Goal: Information Seeking & Learning: Learn about a topic

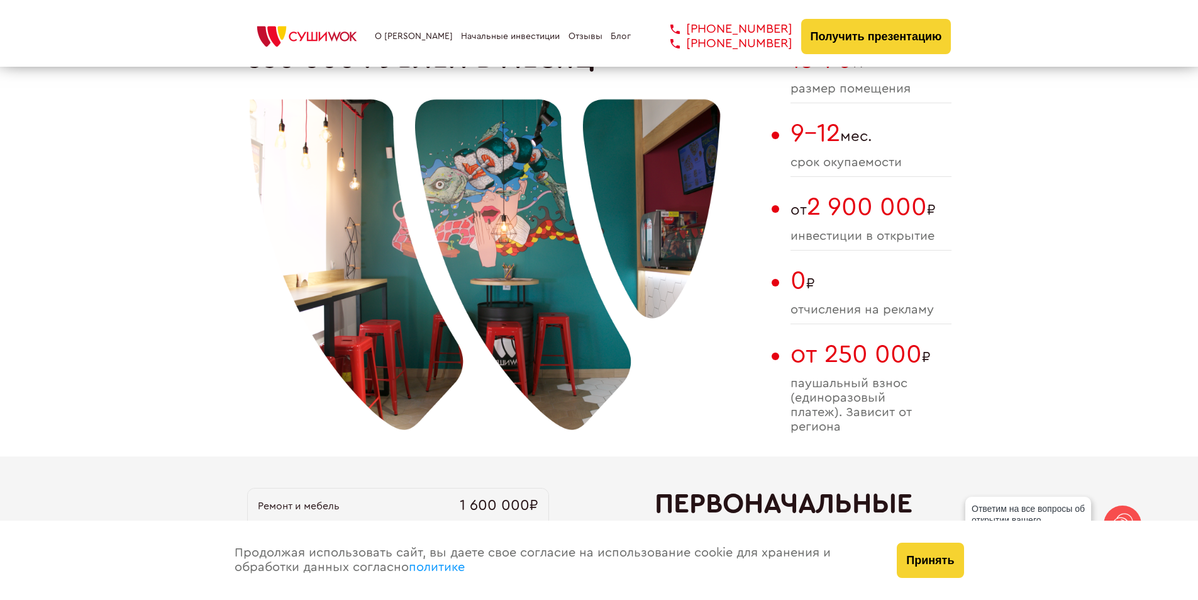
scroll to position [817, 0]
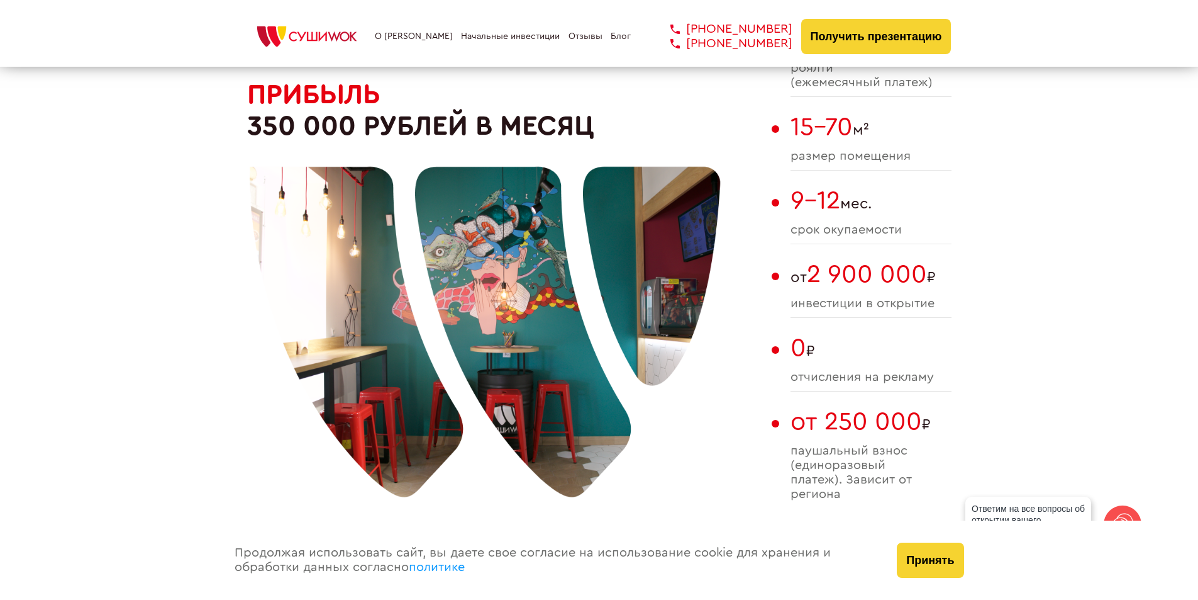
drag, startPoint x: 959, startPoint y: 279, endPoint x: 790, endPoint y: 284, distance: 169.3
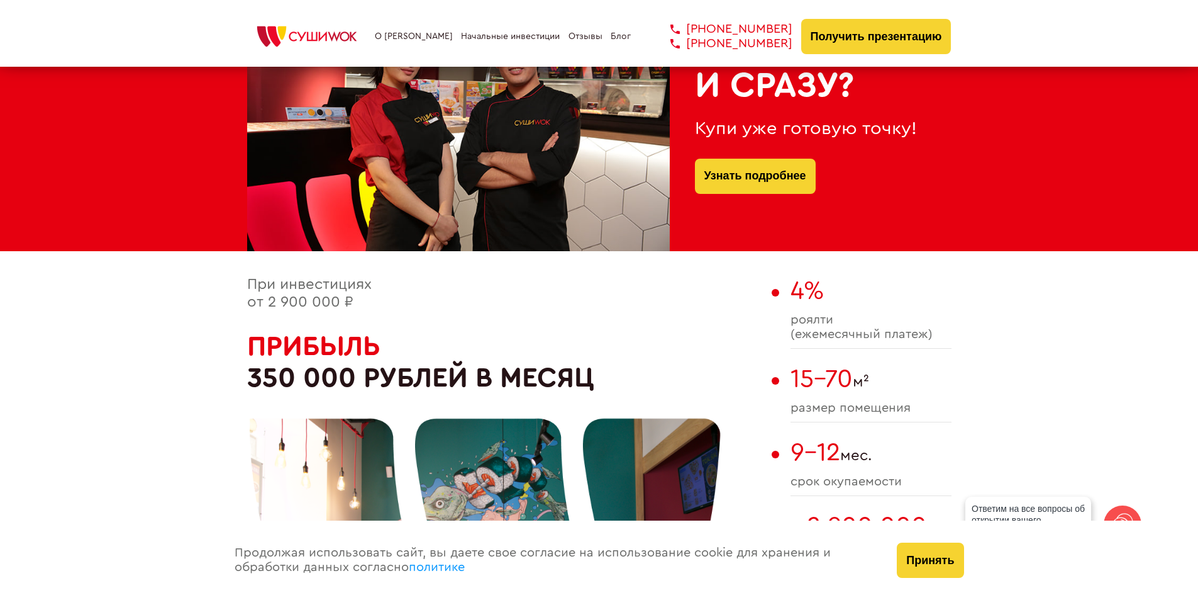
scroll to position [942, 0]
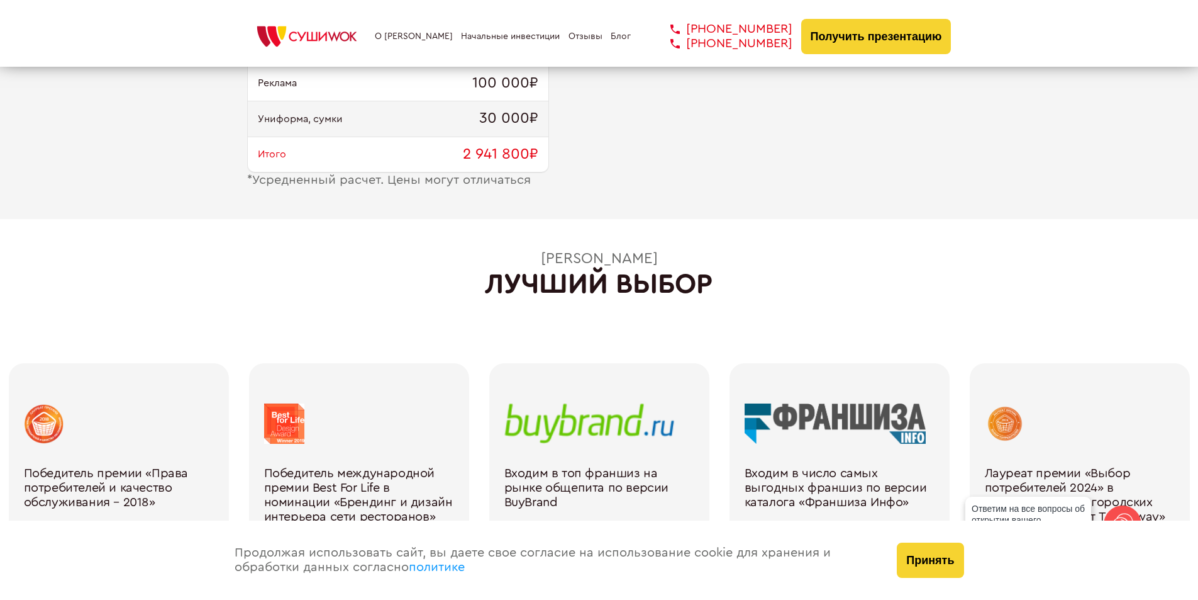
scroll to position [1760, 0]
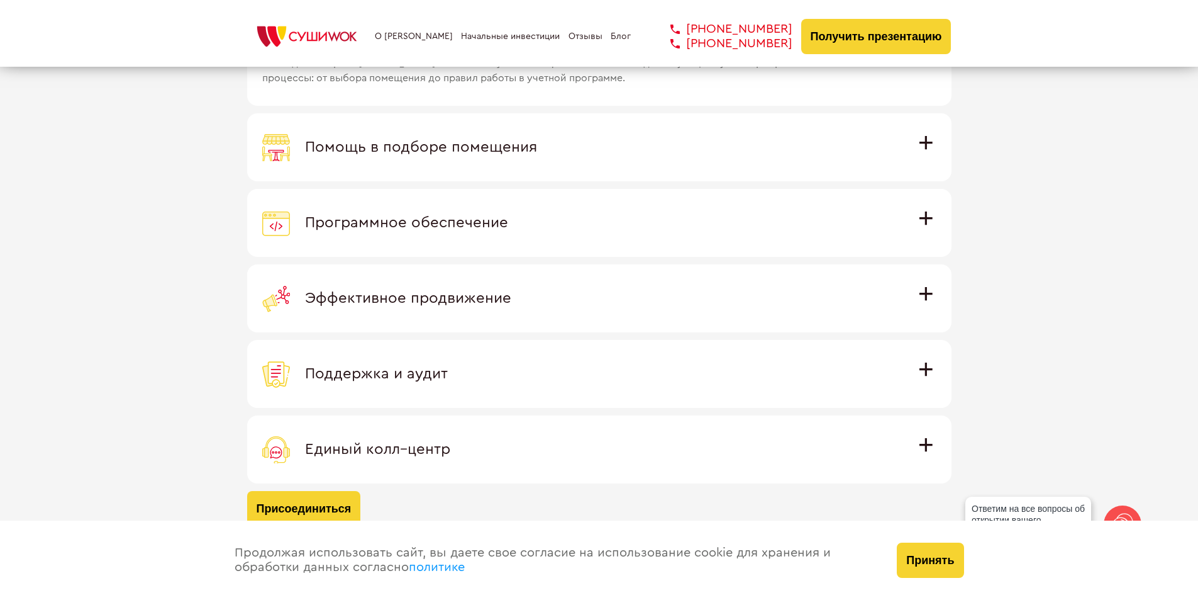
click at [454, 433] on label "Единый колл–центр Полностью интегрирован с программным обеспечением: вы не проп…" at bounding box center [599, 449] width 705 height 68
click at [0, 0] on input "Единый колл–центр Полностью интегрирован с программным обеспечением: вы не проп…" at bounding box center [0, 0] width 0 height 0
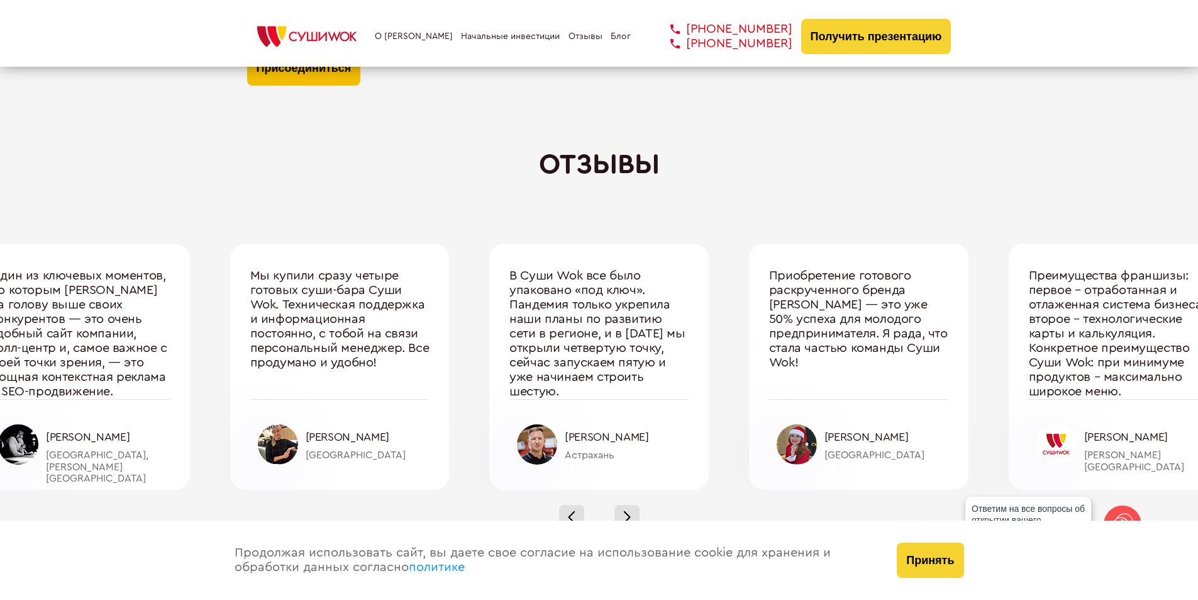
scroll to position [4277, 0]
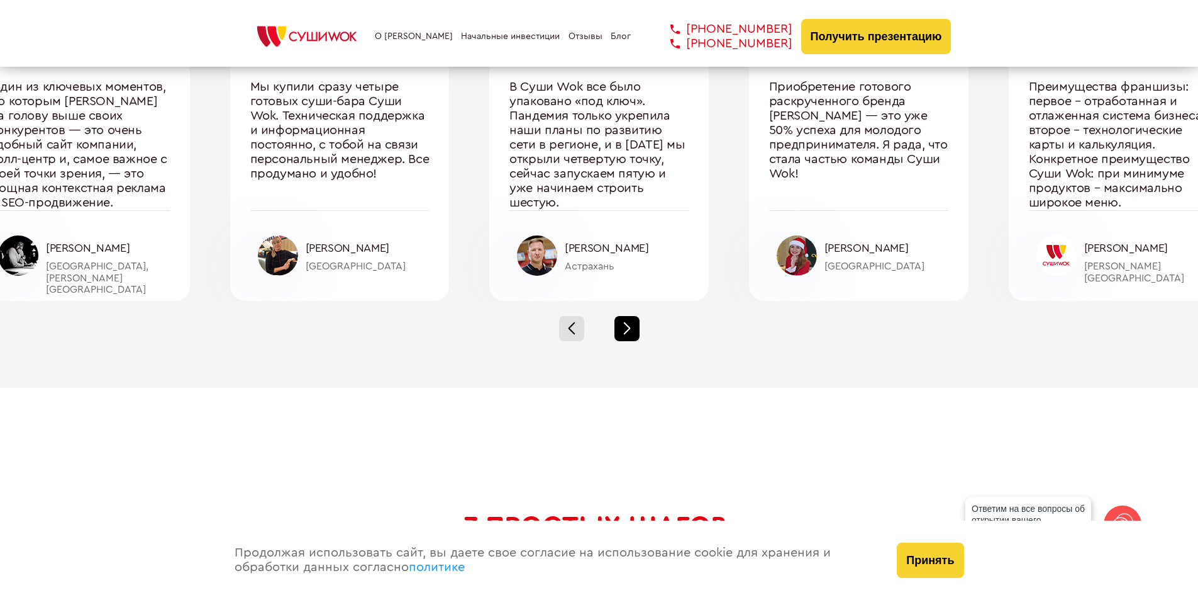
click at [615, 322] on div at bounding box center [627, 328] width 25 height 25
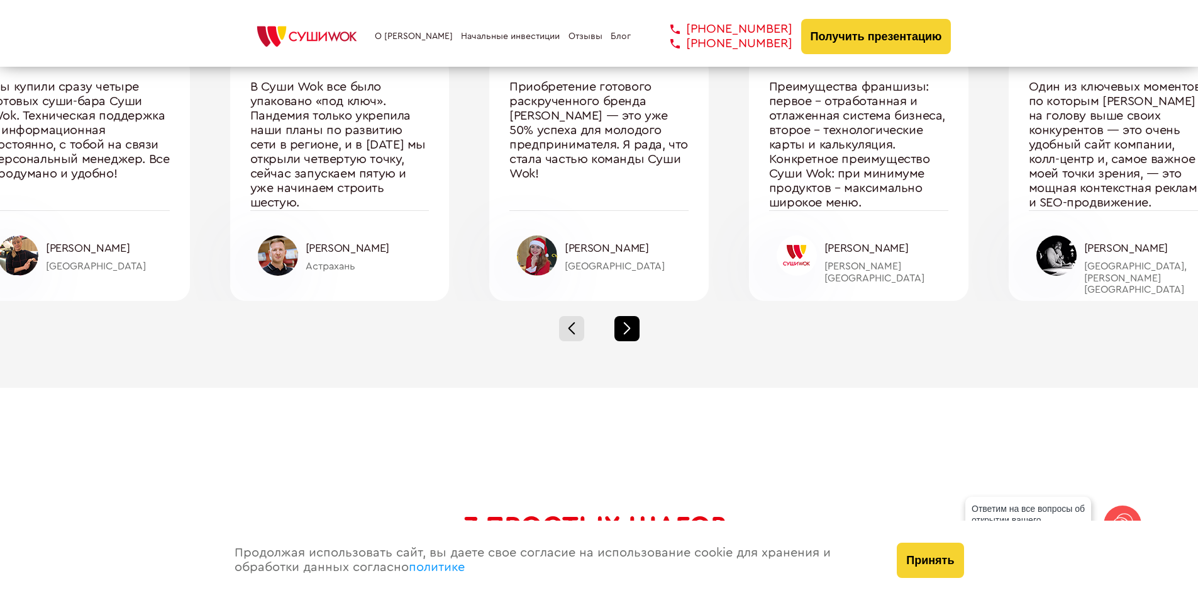
click at [615, 323] on div at bounding box center [627, 328] width 25 height 25
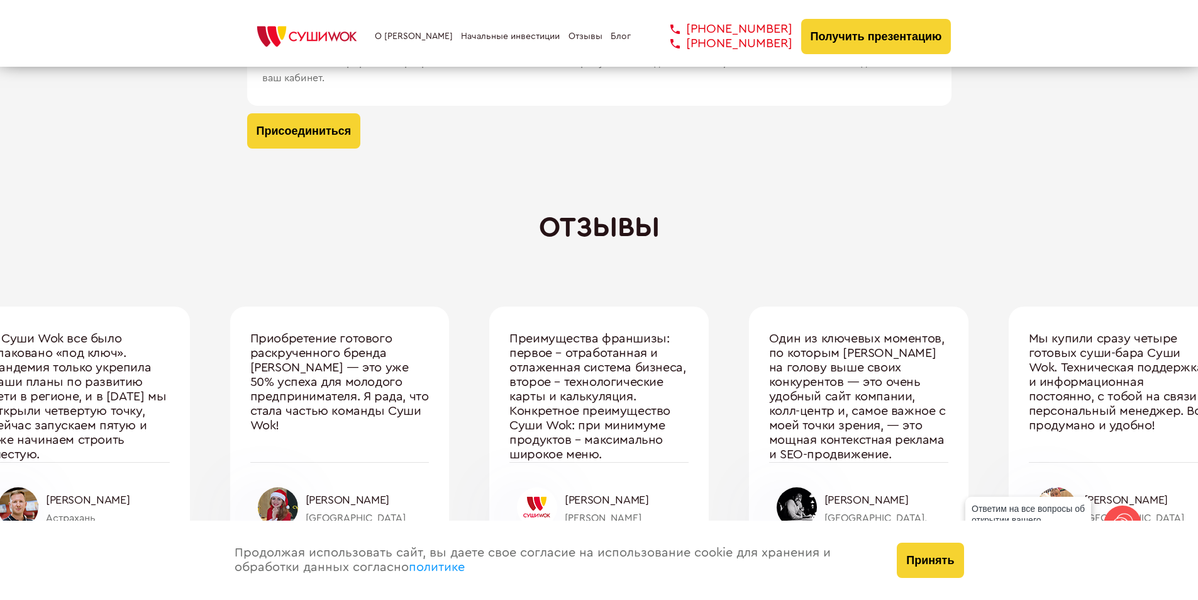
scroll to position [4214, 0]
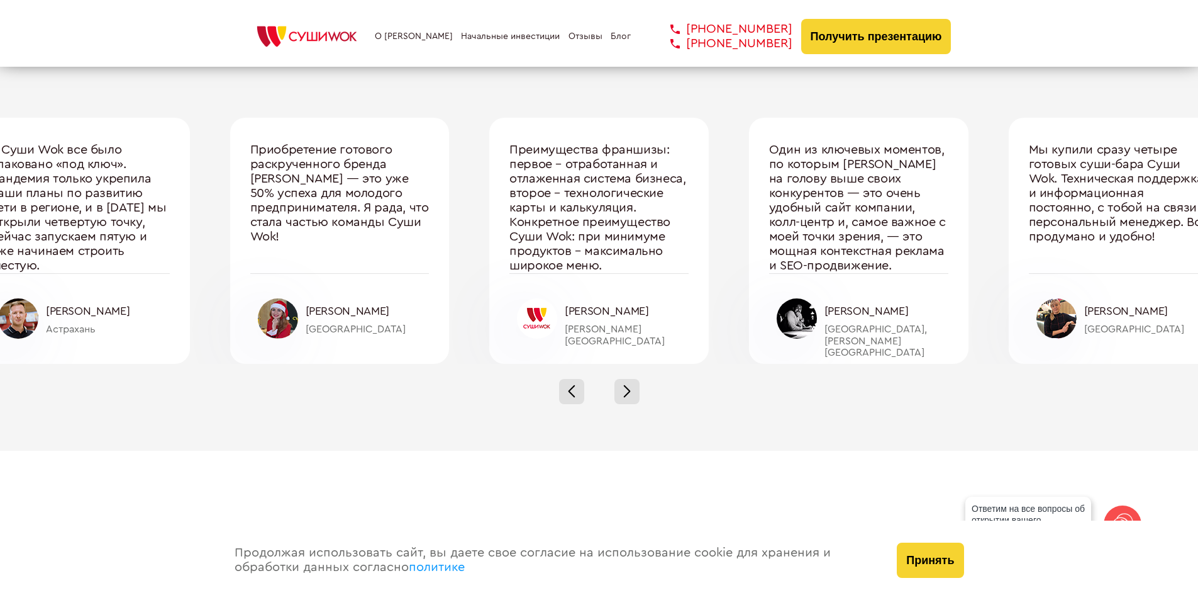
click at [638, 379] on div at bounding box center [599, 391] width 1198 height 55
click at [627, 389] on div at bounding box center [627, 391] width 25 height 25
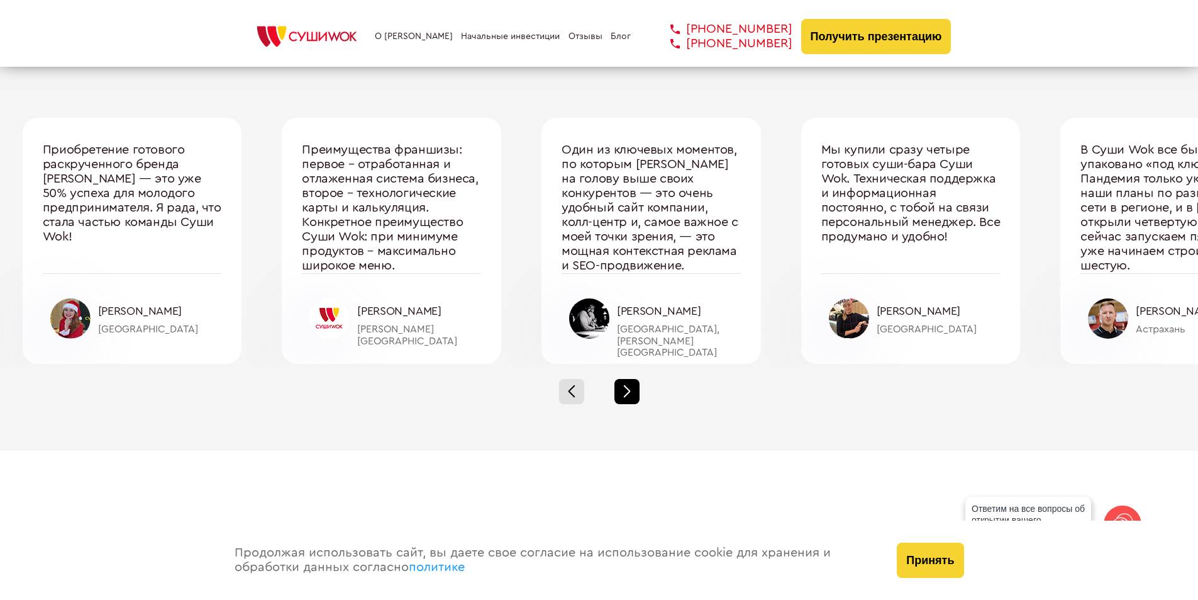
click at [627, 389] on div at bounding box center [627, 391] width 25 height 25
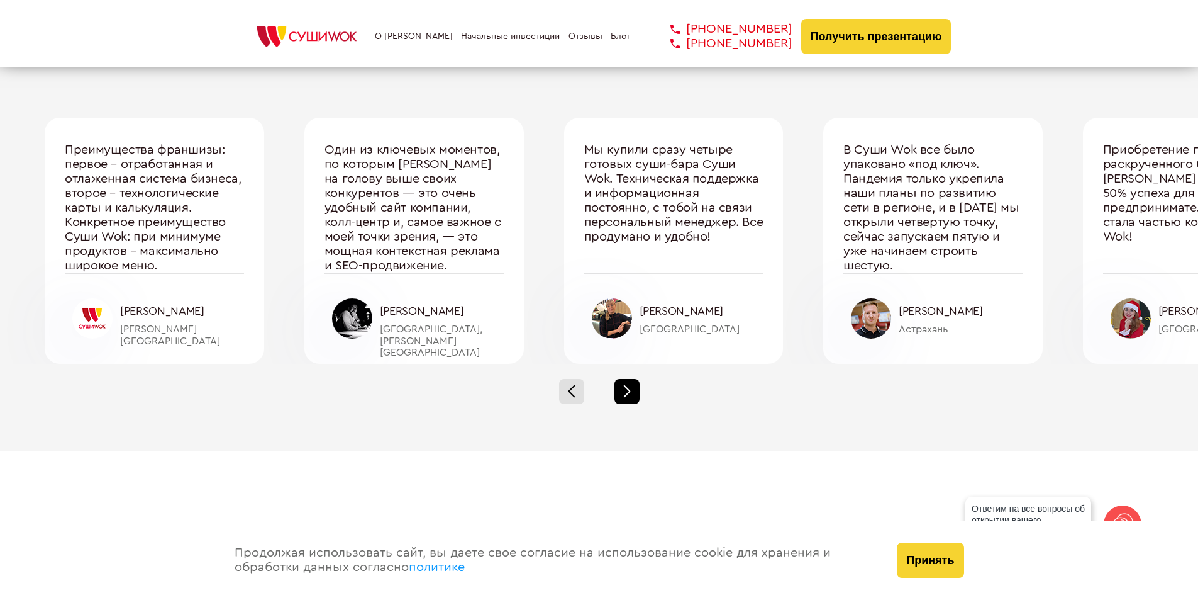
click at [627, 389] on div at bounding box center [627, 391] width 25 height 25
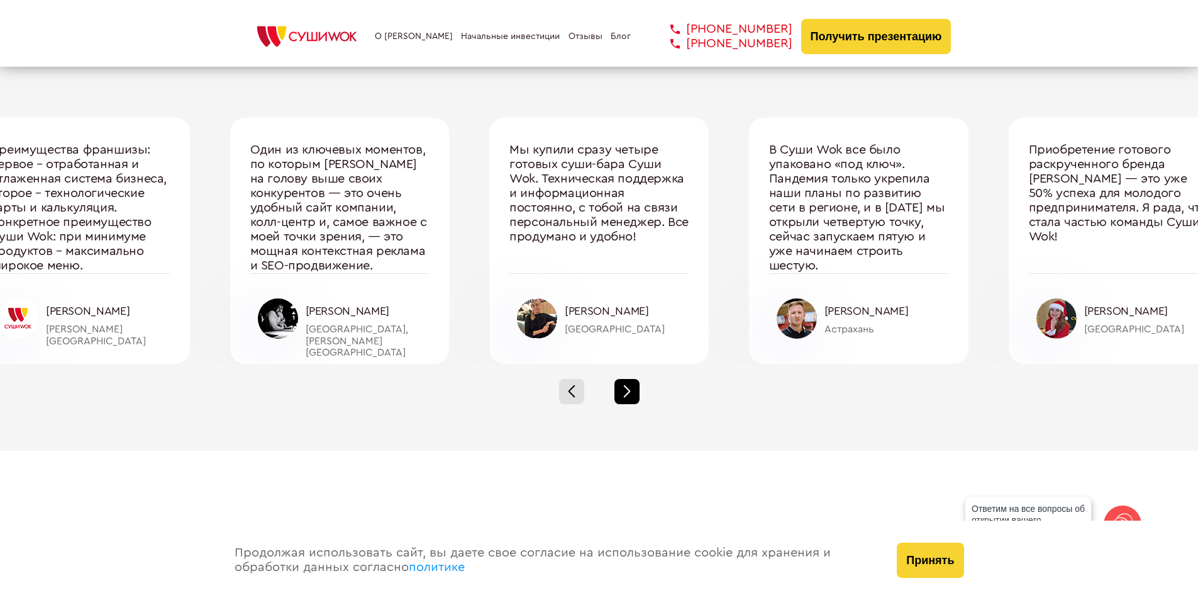
click at [627, 389] on div at bounding box center [627, 391] width 25 height 25
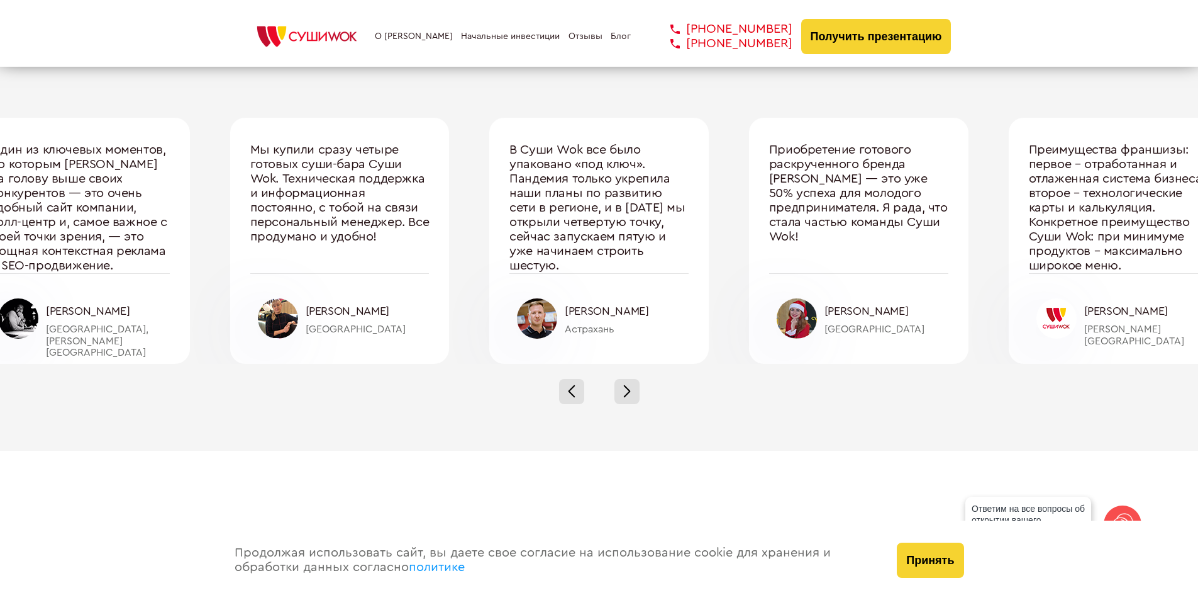
click at [910, 316] on div "[PERSON_NAME]" at bounding box center [887, 310] width 124 height 13
click at [808, 321] on div at bounding box center [797, 318] width 40 height 40
drag, startPoint x: 924, startPoint y: 315, endPoint x: 826, endPoint y: 310, distance: 97.6
click at [826, 310] on div "[PERSON_NAME]" at bounding box center [887, 310] width 124 height 13
copy div "[PERSON_NAME]"
